Goal: Task Accomplishment & Management: Manage account settings

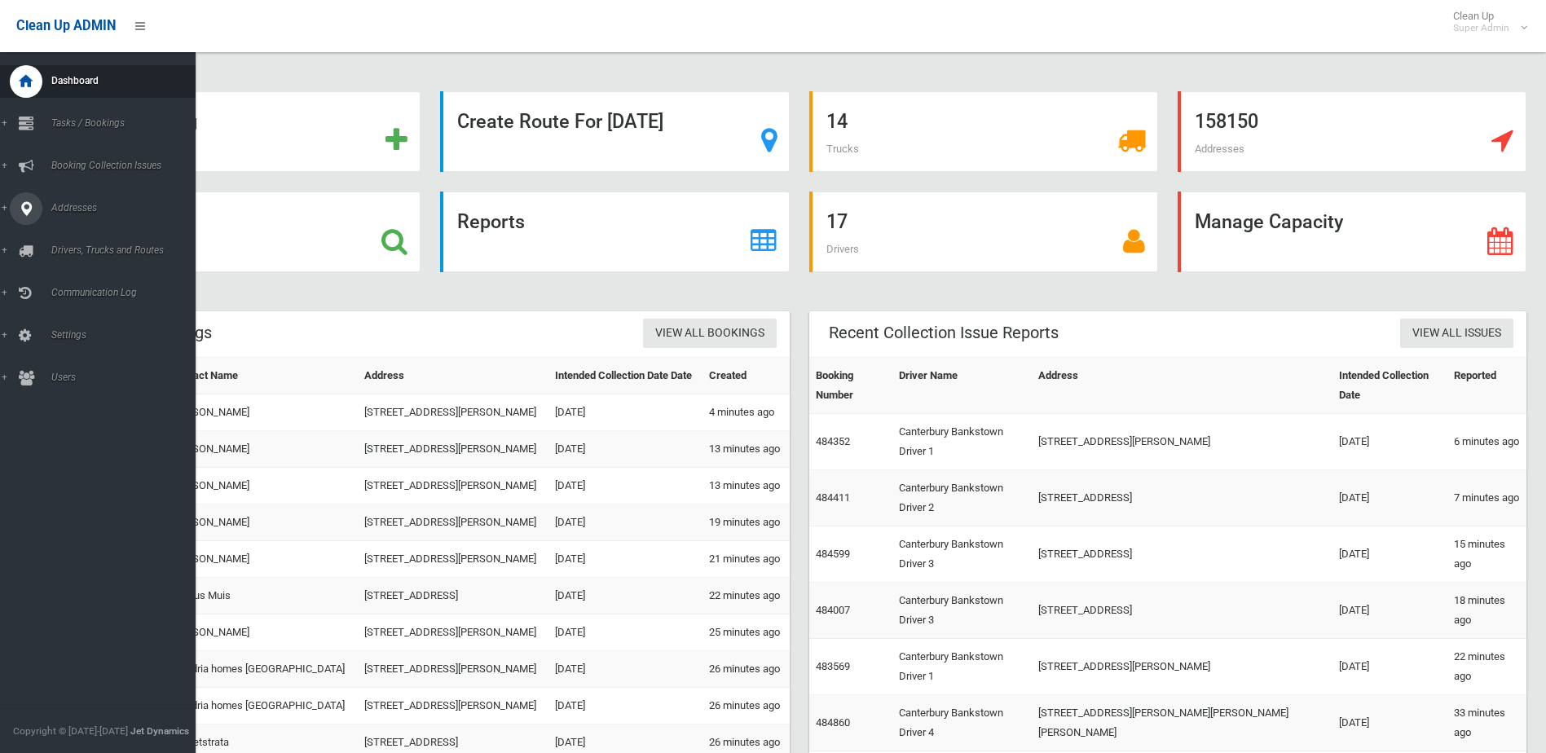
drag, startPoint x: 0, startPoint y: 0, endPoint x: 22, endPoint y: 196, distance: 197.7
click at [22, 196] on icon at bounding box center [26, 208] width 15 height 33
click at [96, 238] on span "All Addresses" at bounding box center [120, 236] width 148 height 11
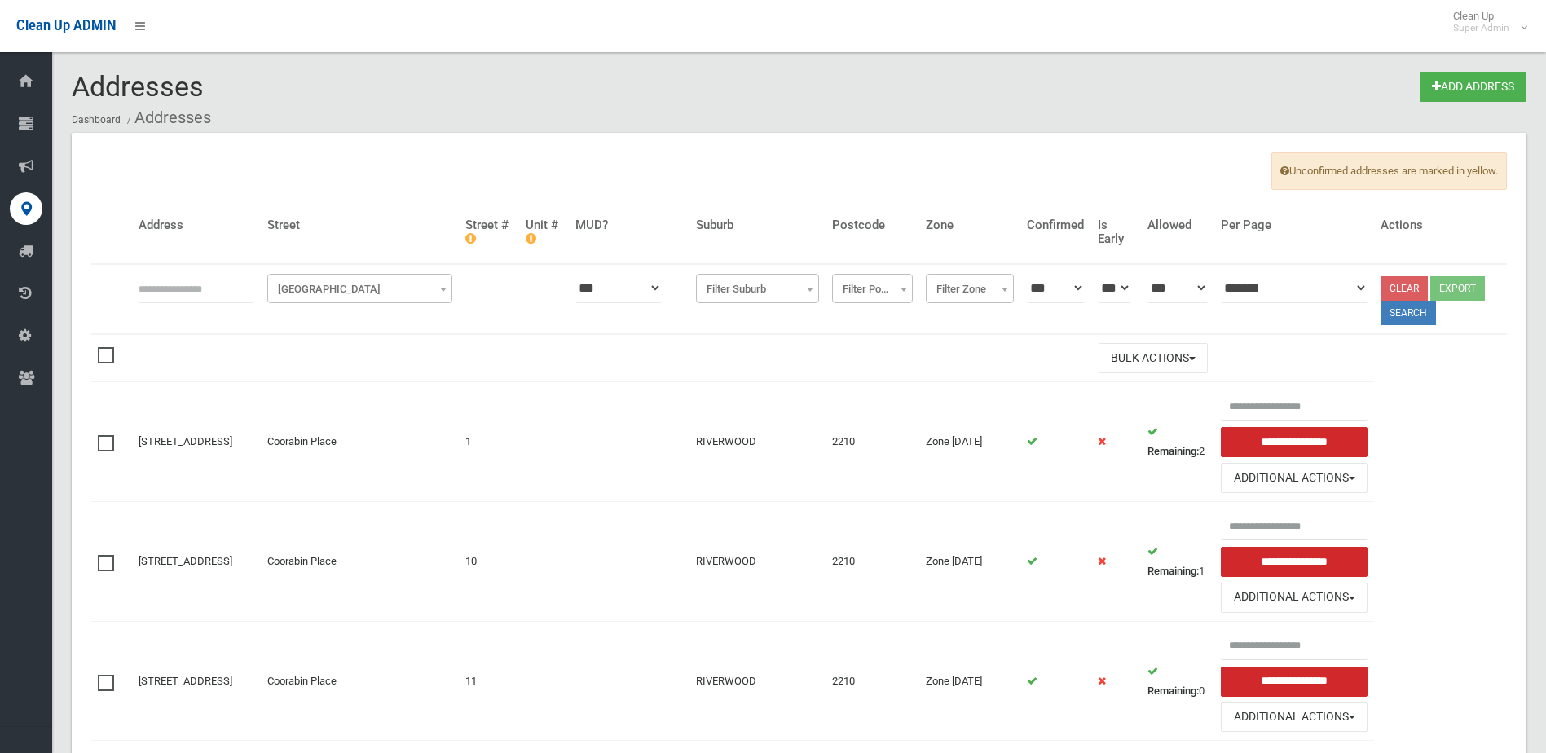
click at [188, 286] on input "text" at bounding box center [197, 288] width 116 height 30
type input "**"
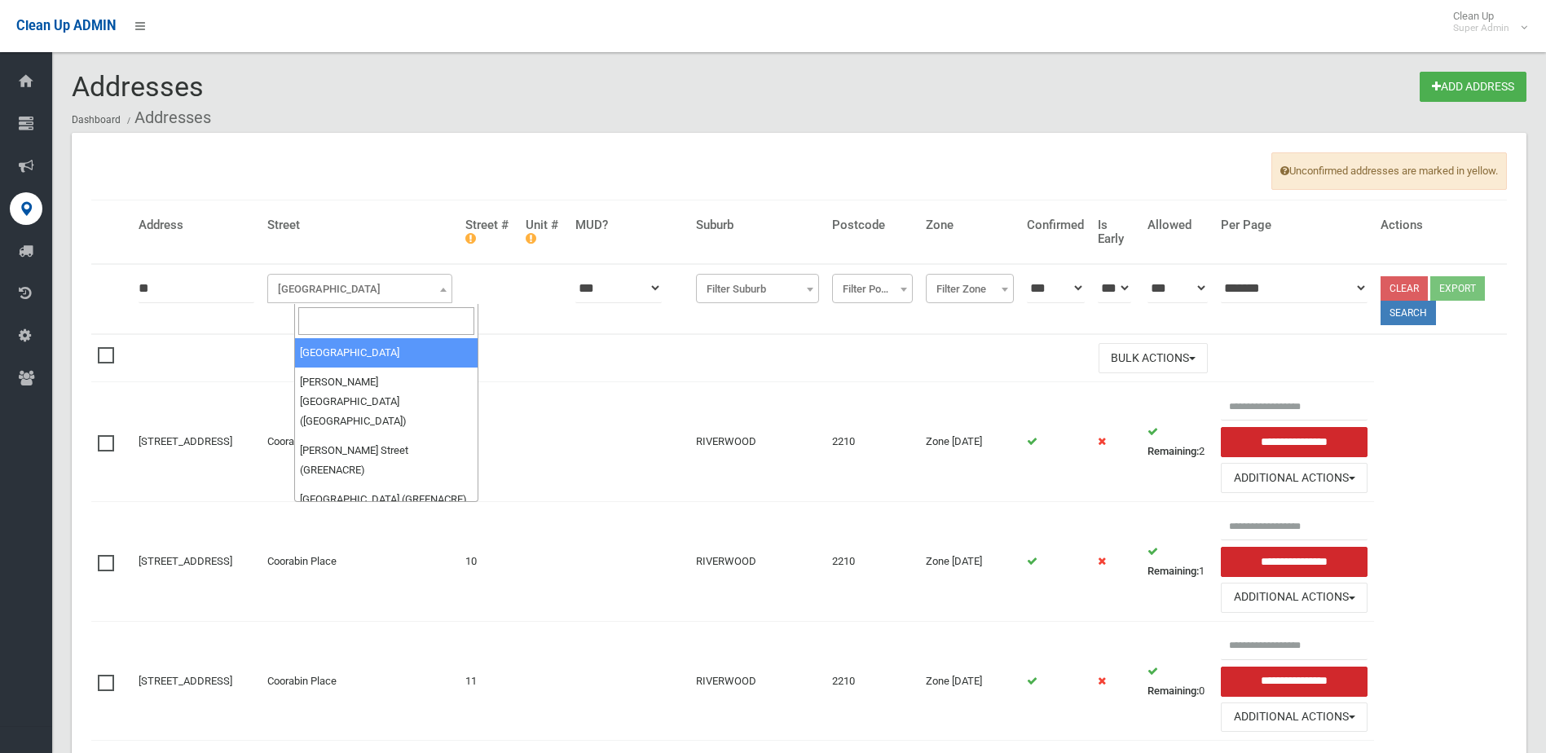
click at [415, 280] on span "[GEOGRAPHIC_DATA]" at bounding box center [359, 289] width 177 height 23
click at [375, 314] on input "search" at bounding box center [386, 321] width 177 height 28
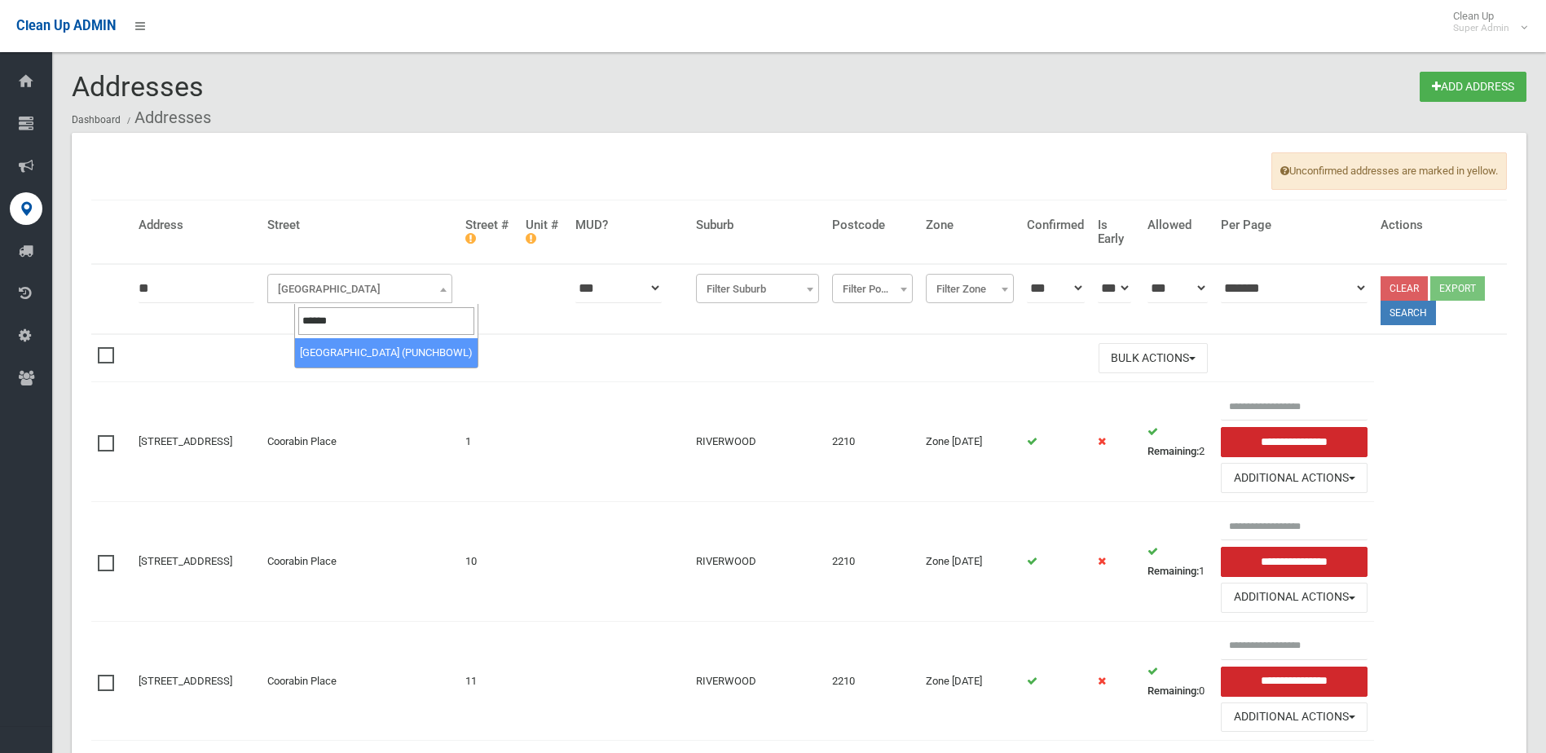
type input "******"
select select "**"
click at [1420, 324] on button "Search" at bounding box center [1408, 313] width 55 height 24
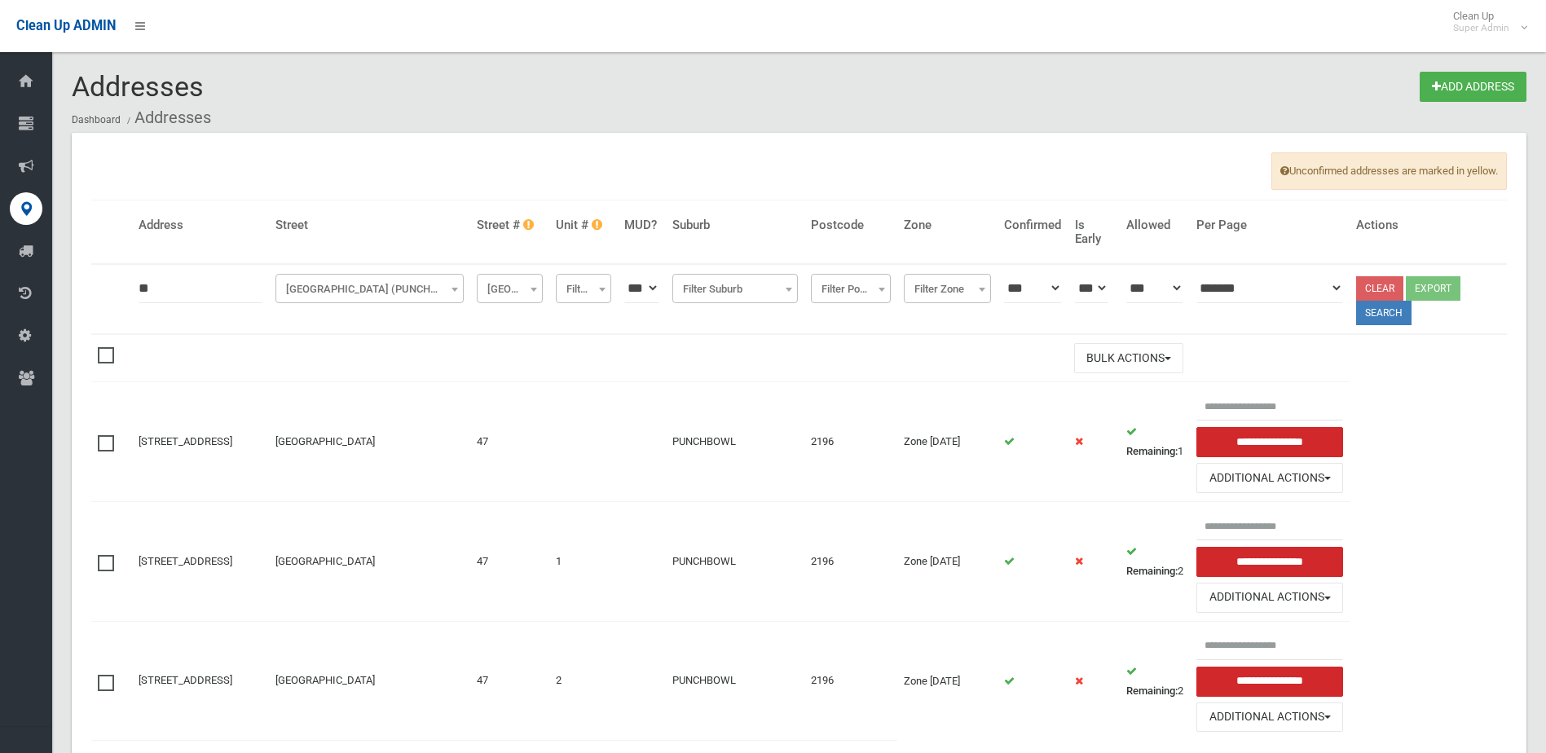
scroll to position [83, 0]
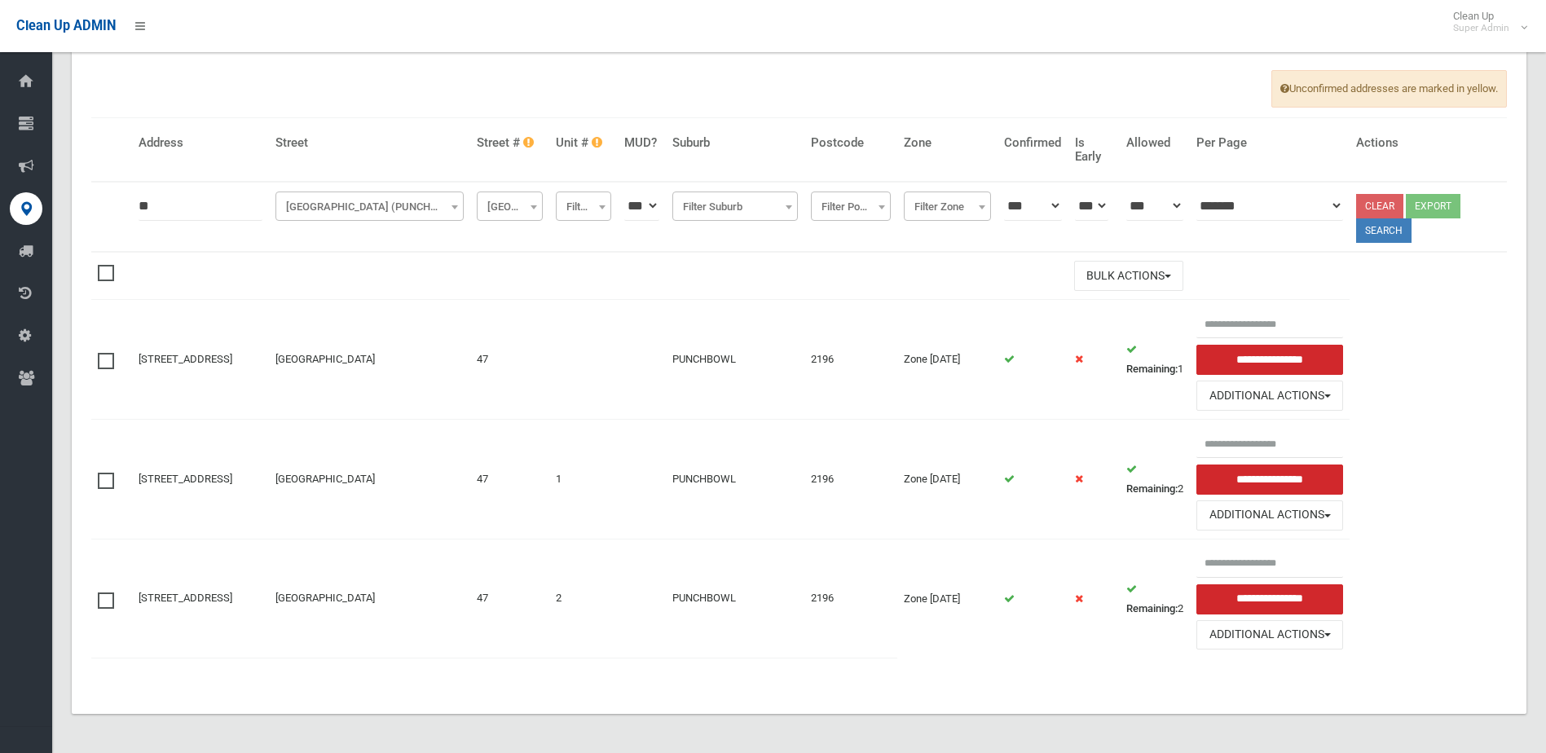
click at [108, 593] on span at bounding box center [110, 593] width 24 height 0
click at [99, 473] on span at bounding box center [110, 473] width 24 height 0
click at [1143, 284] on button "Bulk Actions" at bounding box center [1128, 276] width 109 height 30
click at [1145, 306] on link "Delete Selected" at bounding box center [1172, 310] width 194 height 28
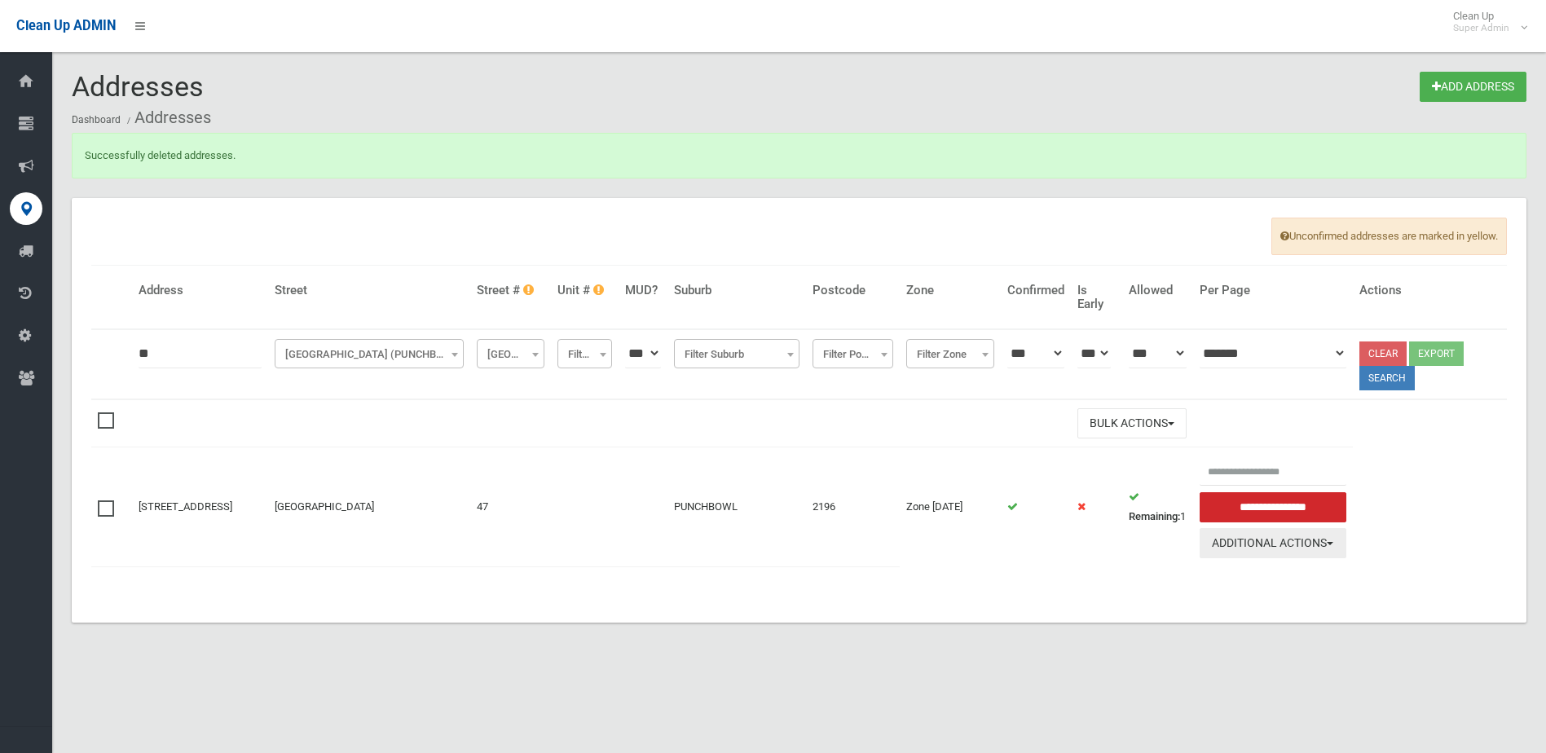
click at [1334, 549] on button "Additional Actions" at bounding box center [1273, 543] width 147 height 30
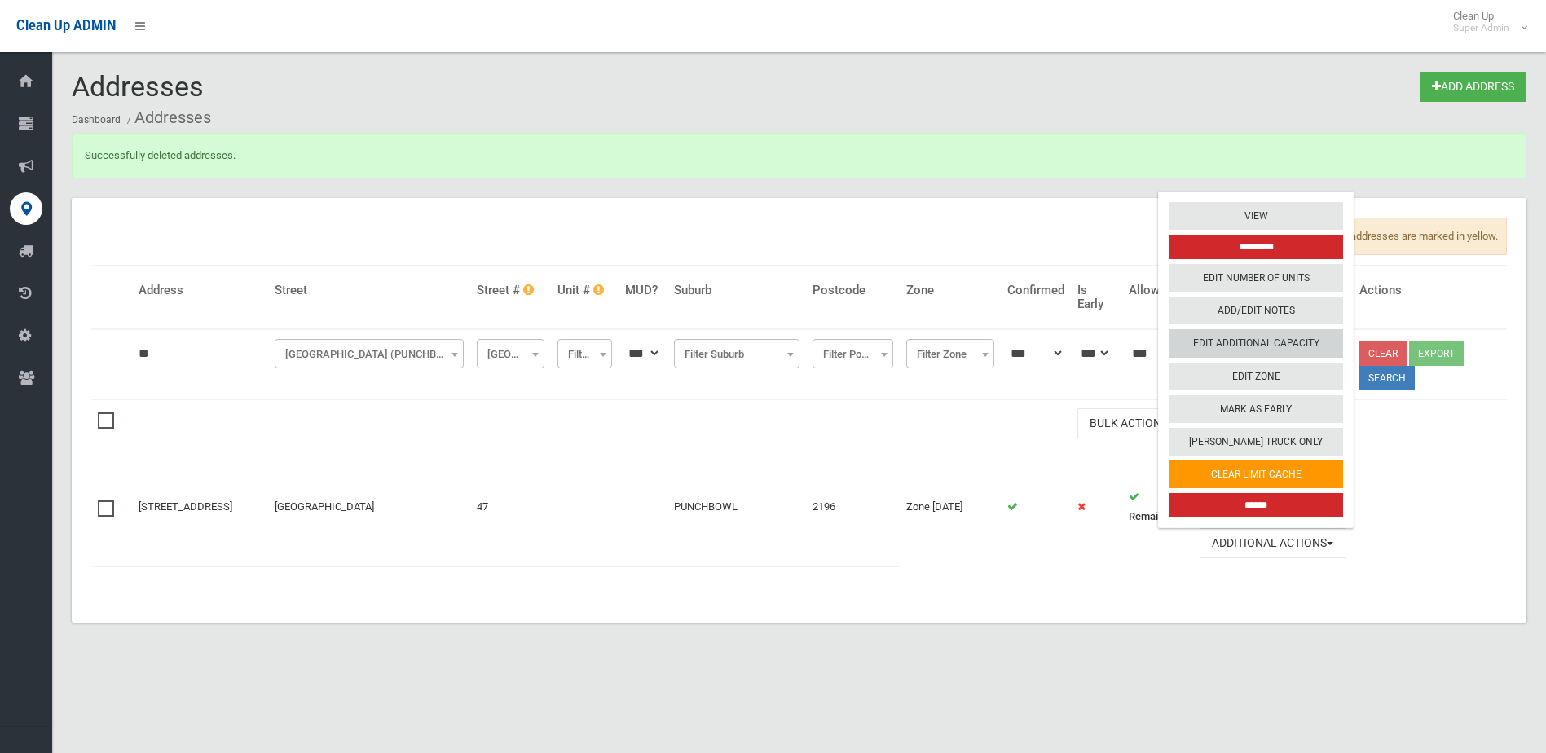
click at [1284, 346] on link "Edit Additional Capacity" at bounding box center [1256, 344] width 174 height 28
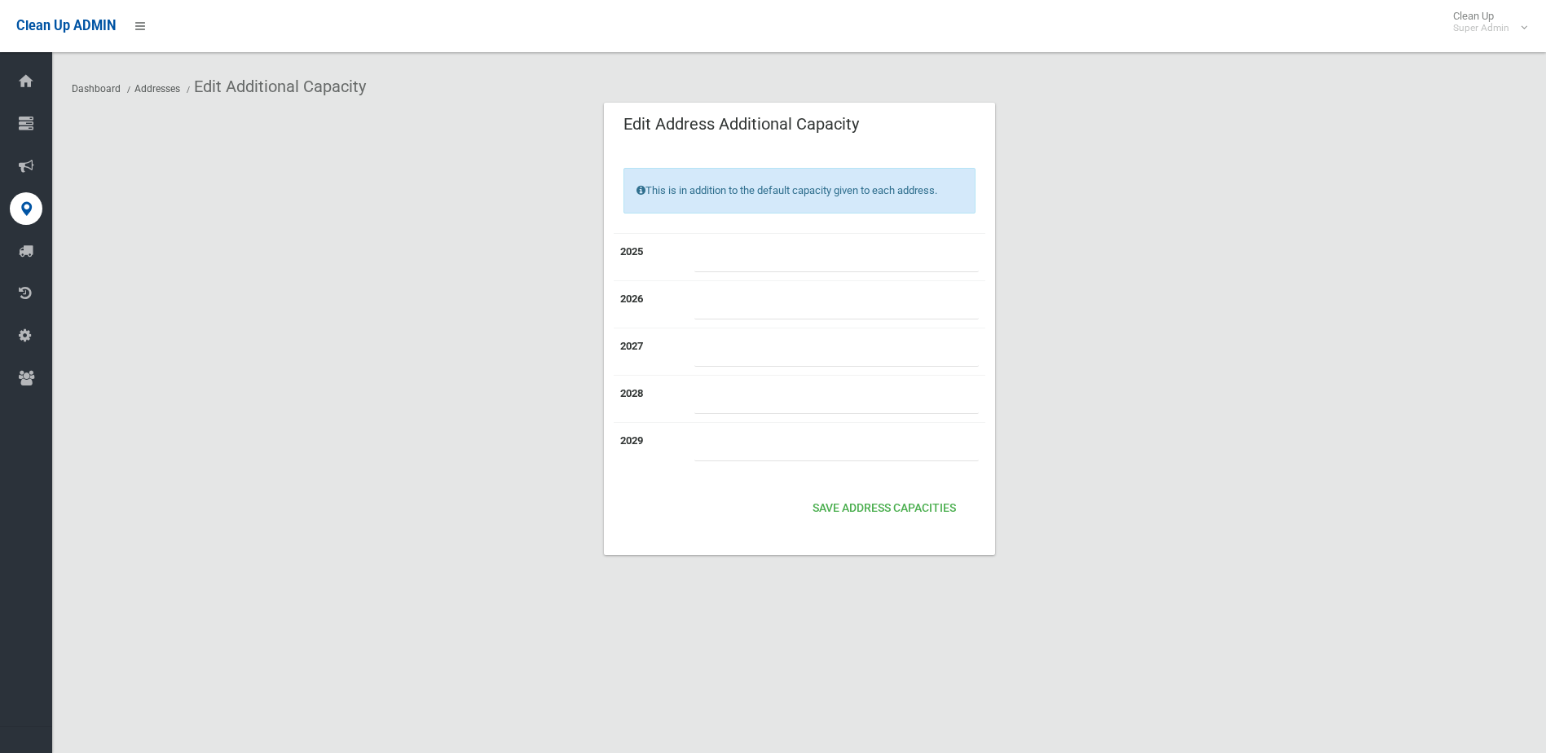
click at [695, 271] on input "number" at bounding box center [837, 257] width 285 height 30
type input "*"
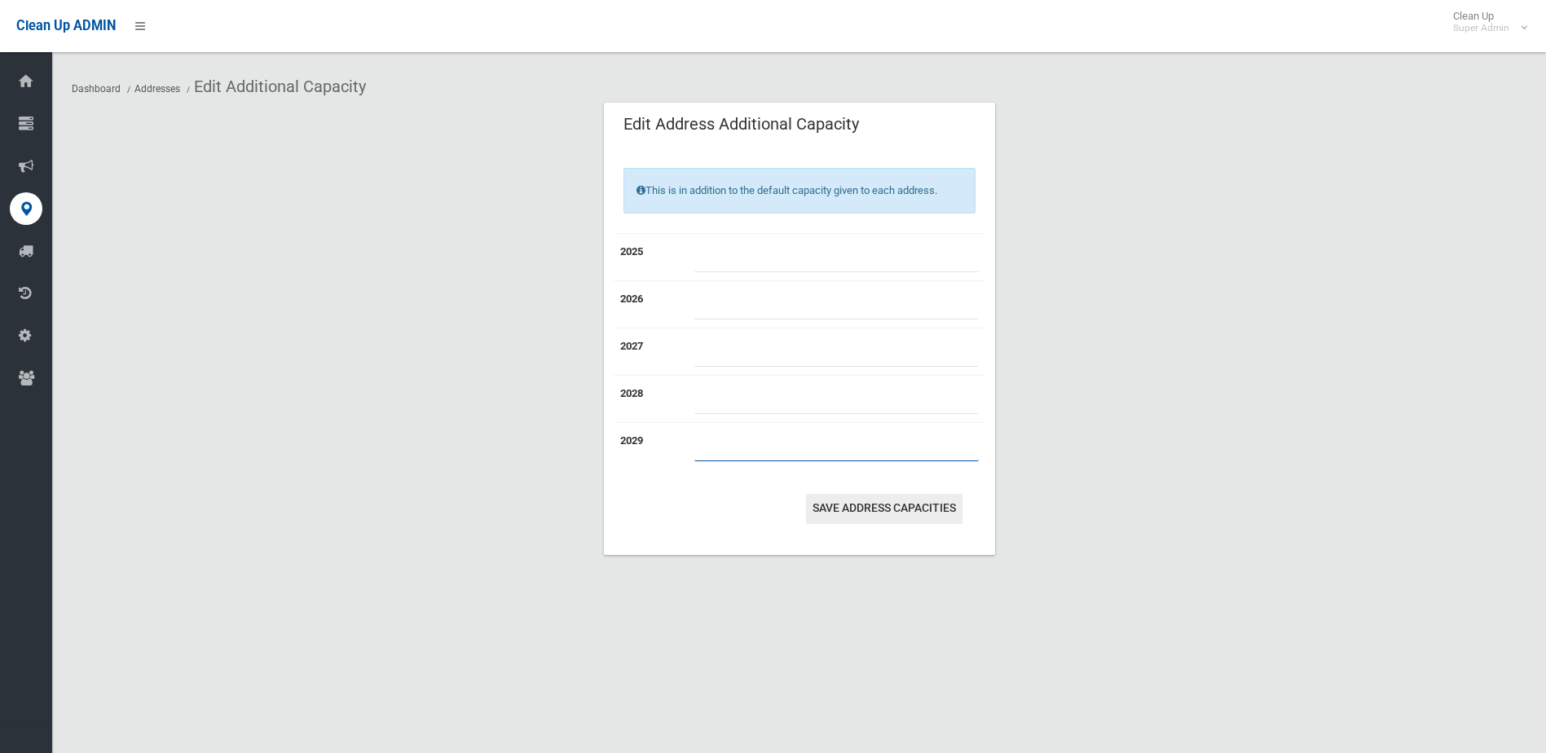
type input "*"
click at [858, 506] on button "Save Address capacities" at bounding box center [884, 509] width 157 height 30
